Goal: Transaction & Acquisition: Subscribe to service/newsletter

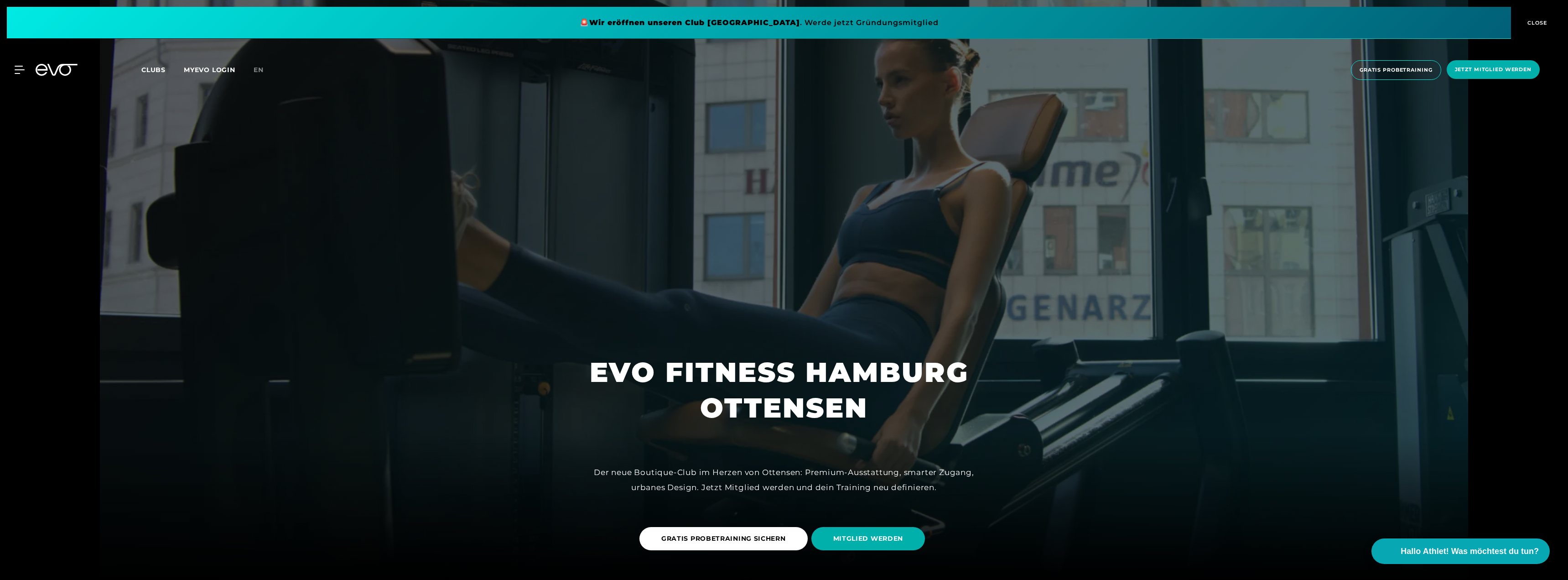
drag, startPoint x: 1042, startPoint y: 96, endPoint x: 1031, endPoint y: 92, distance: 11.7
drag, startPoint x: 1024, startPoint y: 84, endPoint x: 1034, endPoint y: 83, distance: 10.0
click at [1024, 83] on div "MyEVO Login Über EVO Mitgliedschaften Probetraining TAGESPASS EVO Studios [GEOG…" at bounding box center [784, 70] width 1565 height 34
click at [20, 70] on icon at bounding box center [21, 70] width 13 height 7
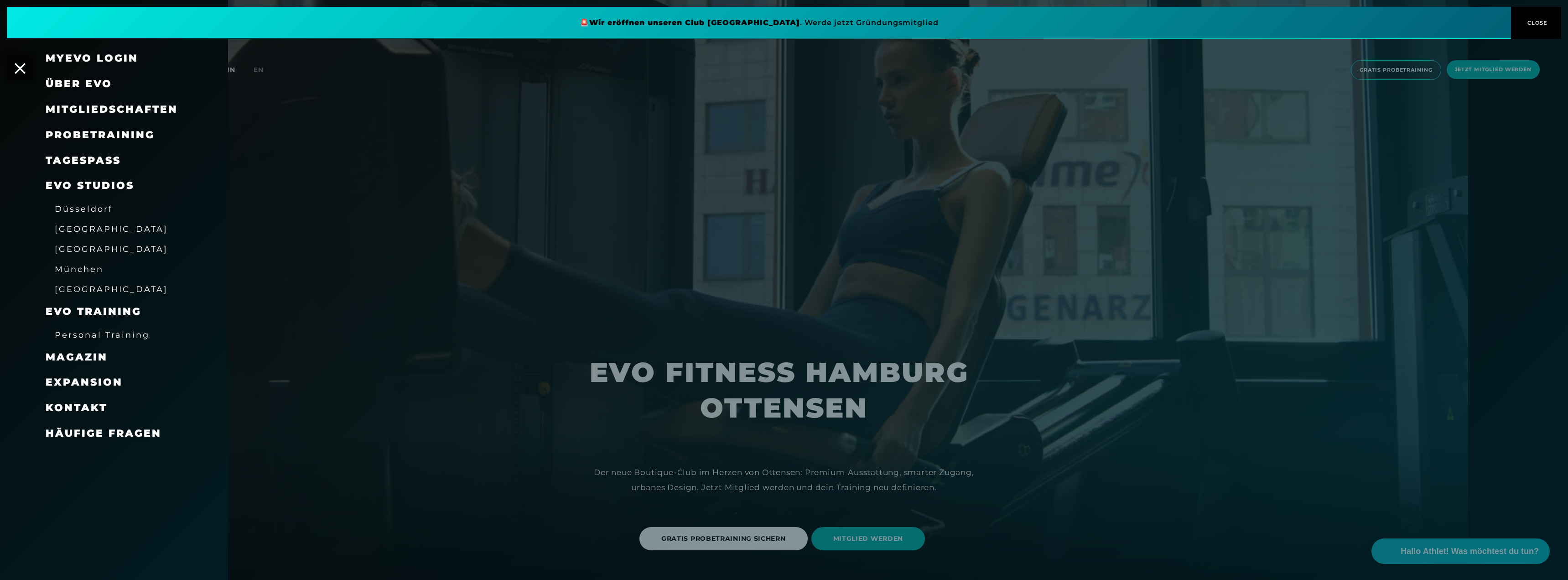
click at [105, 111] on span "Mitgliedschaften" at bounding box center [112, 109] width 133 height 13
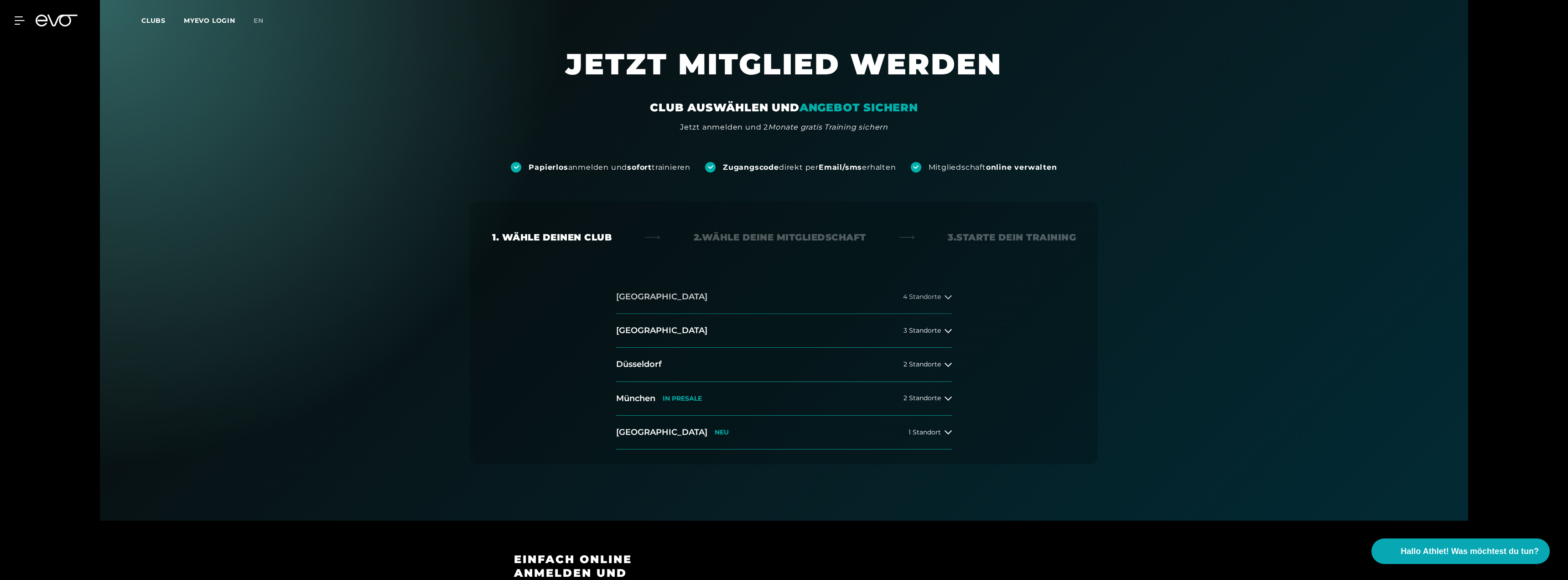
click at [903, 300] on button "[GEOGRAPHIC_DATA] 4 Standorte" at bounding box center [784, 297] width 336 height 34
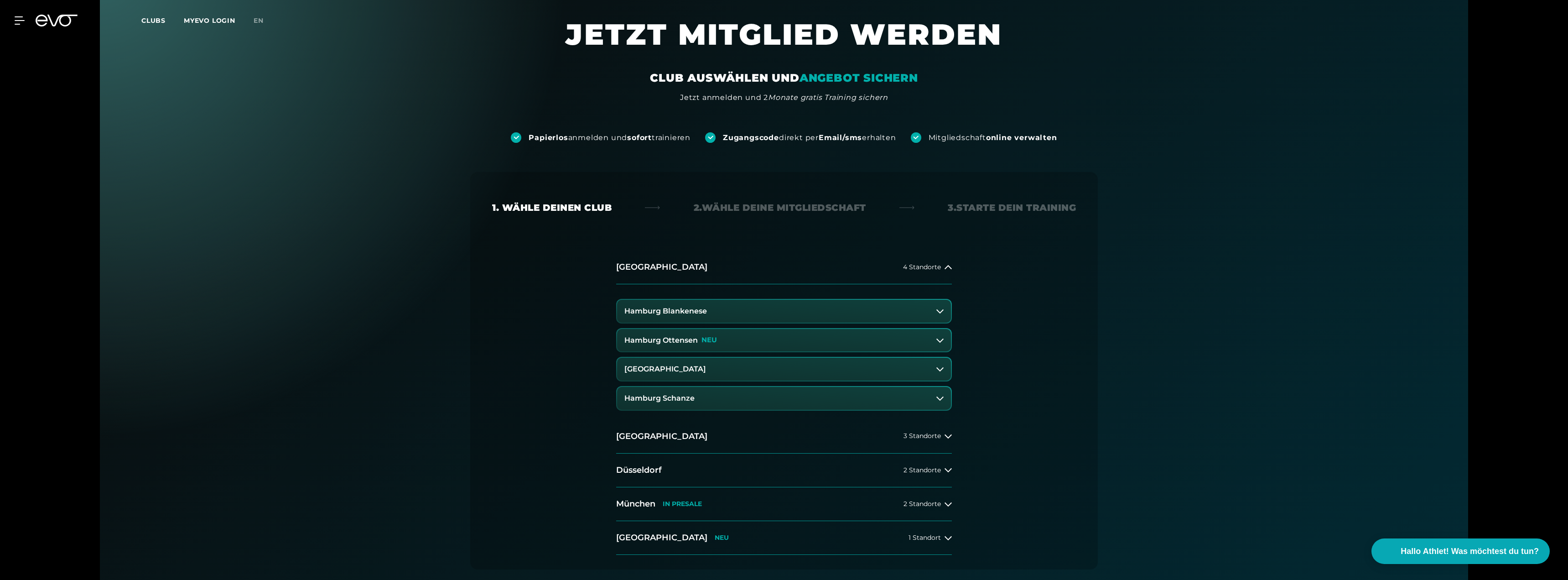
scroll to position [46, 0]
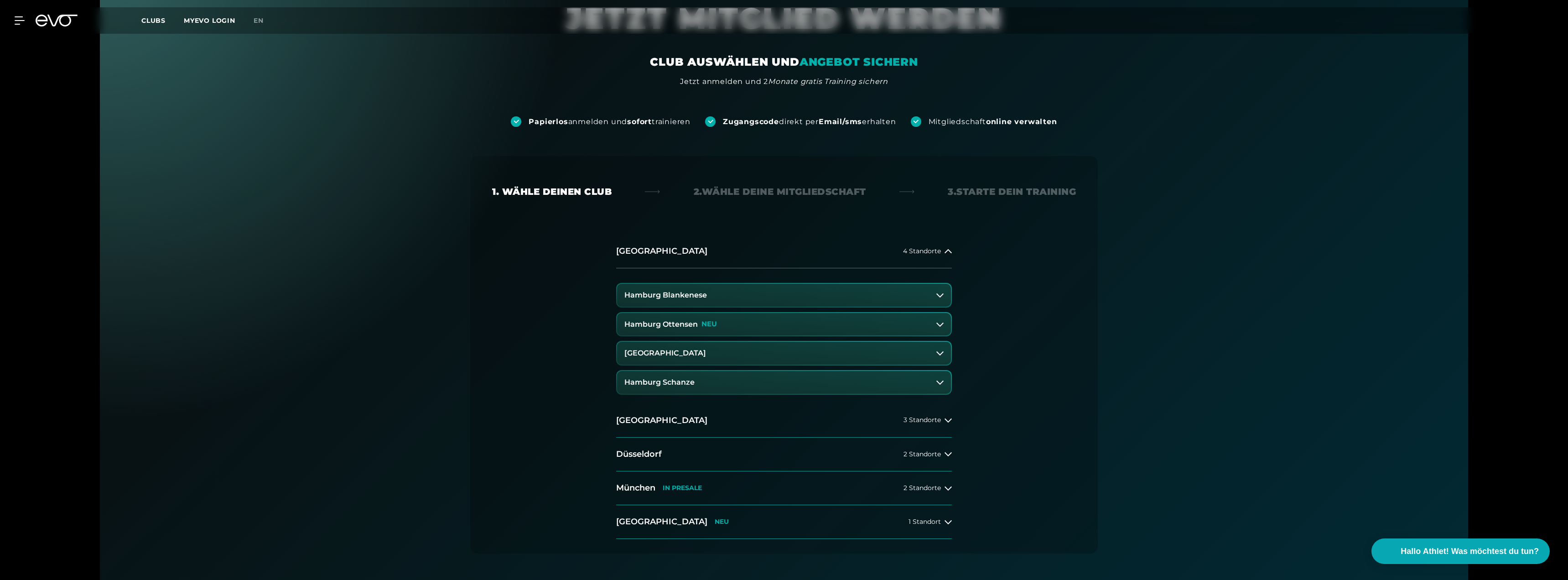
click at [852, 321] on button "Hamburg Ottensen NEU" at bounding box center [784, 324] width 334 height 23
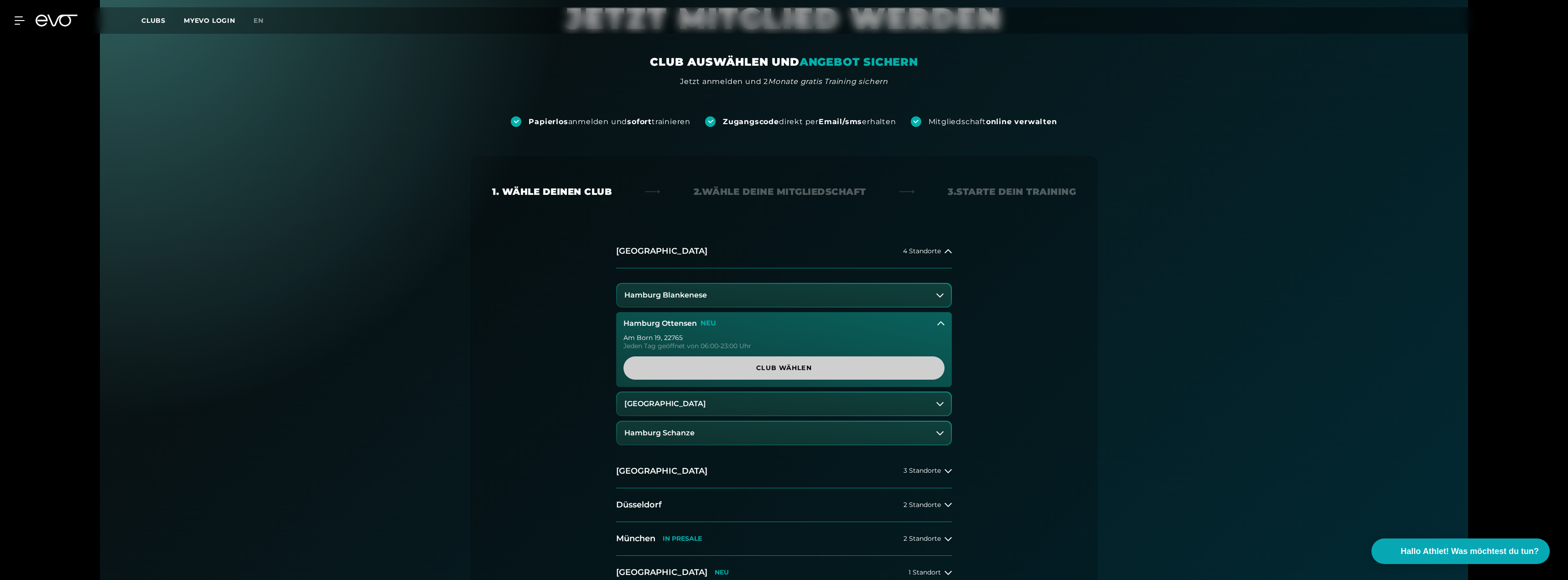
click at [816, 365] on span "Club wählen" at bounding box center [784, 367] width 278 height 10
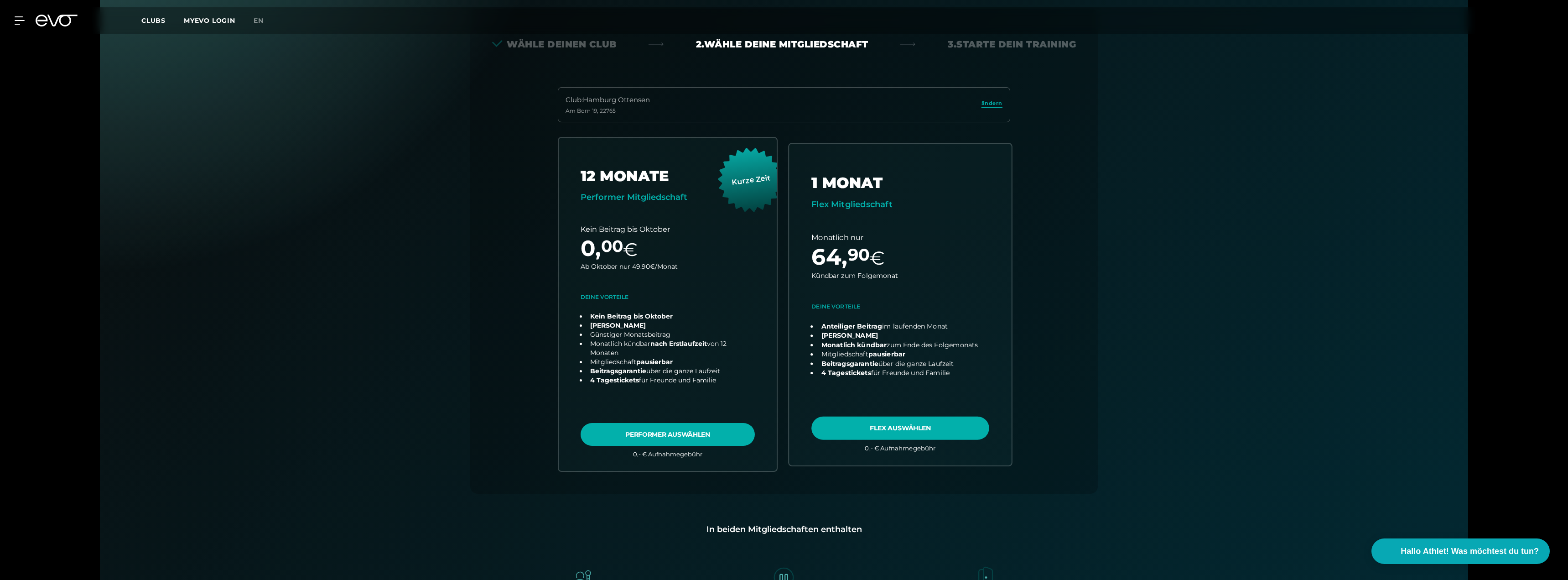
scroll to position [202, 0]
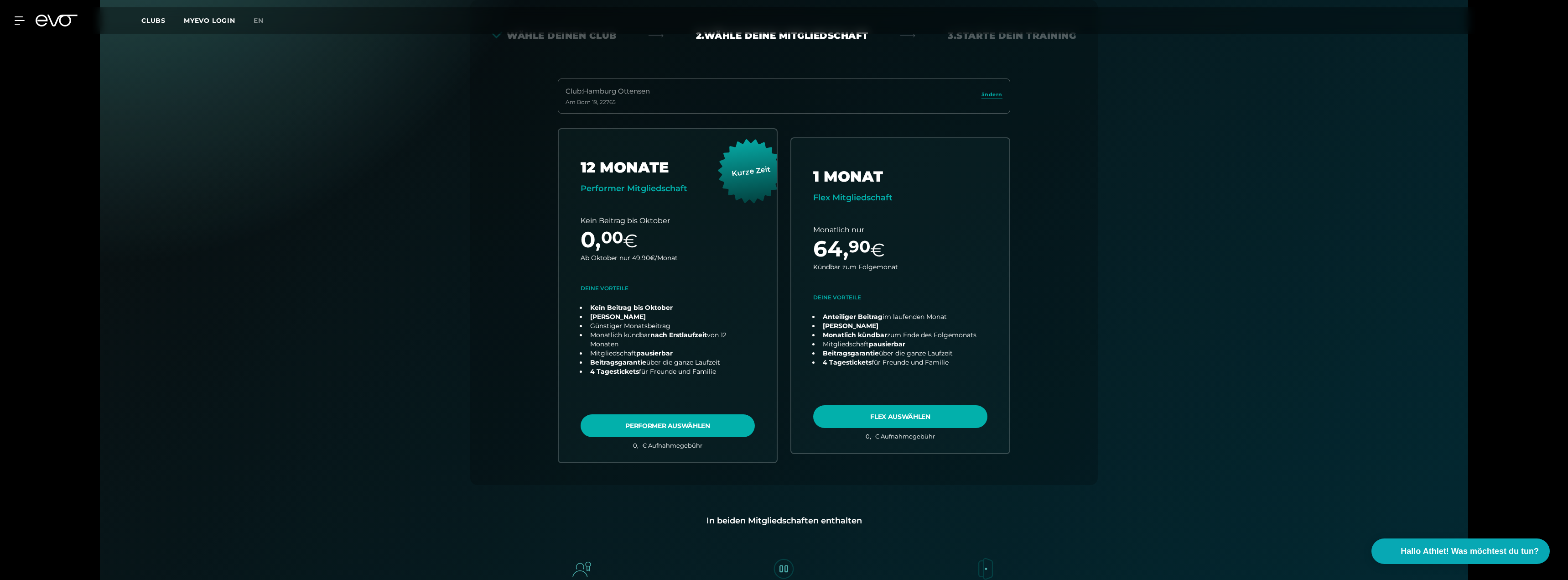
drag, startPoint x: 1251, startPoint y: 204, endPoint x: 1184, endPoint y: 169, distance: 75.6
drag, startPoint x: 1184, startPoint y: 169, endPoint x: 1157, endPoint y: 157, distance: 29.5
drag, startPoint x: 1157, startPoint y: 157, endPoint x: 1146, endPoint y: 146, distance: 15.6
drag, startPoint x: 1146, startPoint y: 146, endPoint x: 1144, endPoint y: 142, distance: 4.5
click at [1144, 142] on div "Papierlos anmelden und sofort trainieren Zugangscode direkt per Email/sms erhal…" at bounding box center [784, 302] width 1369 height 742
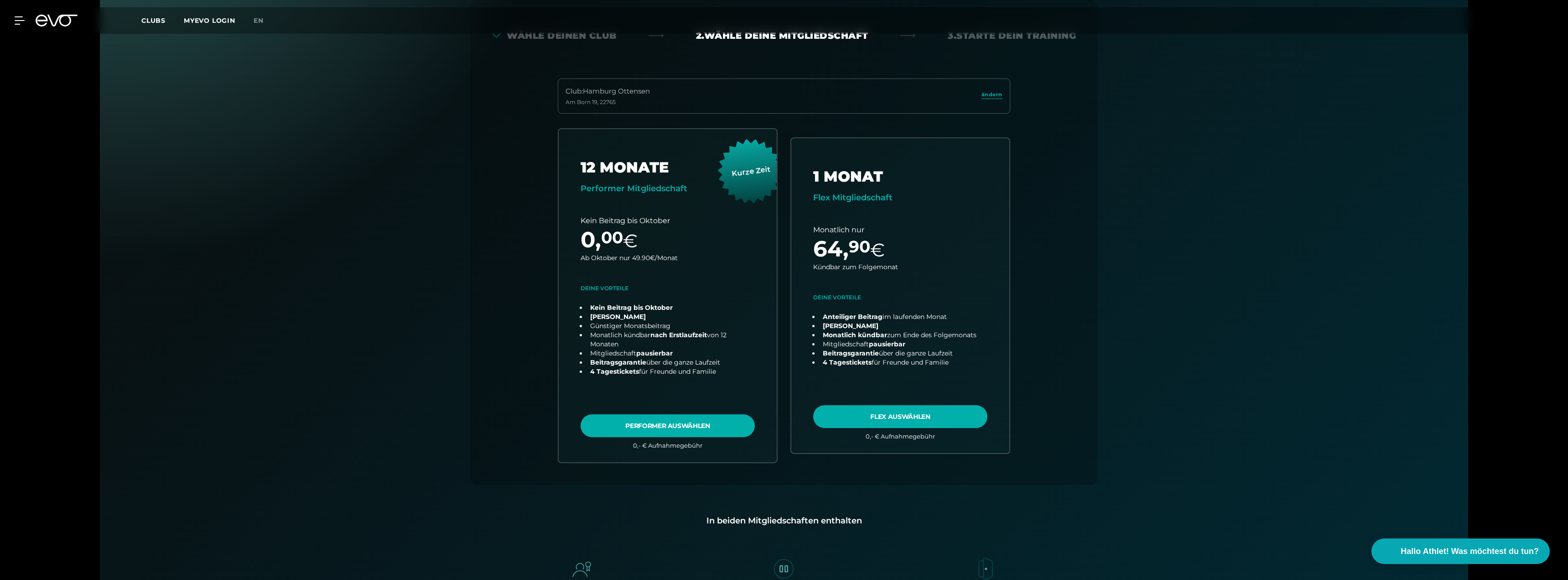
drag, startPoint x: 1138, startPoint y: 138, endPoint x: 1130, endPoint y: 133, distance: 9.4
drag, startPoint x: 1120, startPoint y: 127, endPoint x: 1114, endPoint y: 126, distance: 6.1
click at [1119, 127] on div "Papierlos anmelden und sofort trainieren Zugangscode direkt per Email/sms erhal…" at bounding box center [784, 302] width 1369 height 742
